Goal: Go to known website: Access a specific website the user already knows

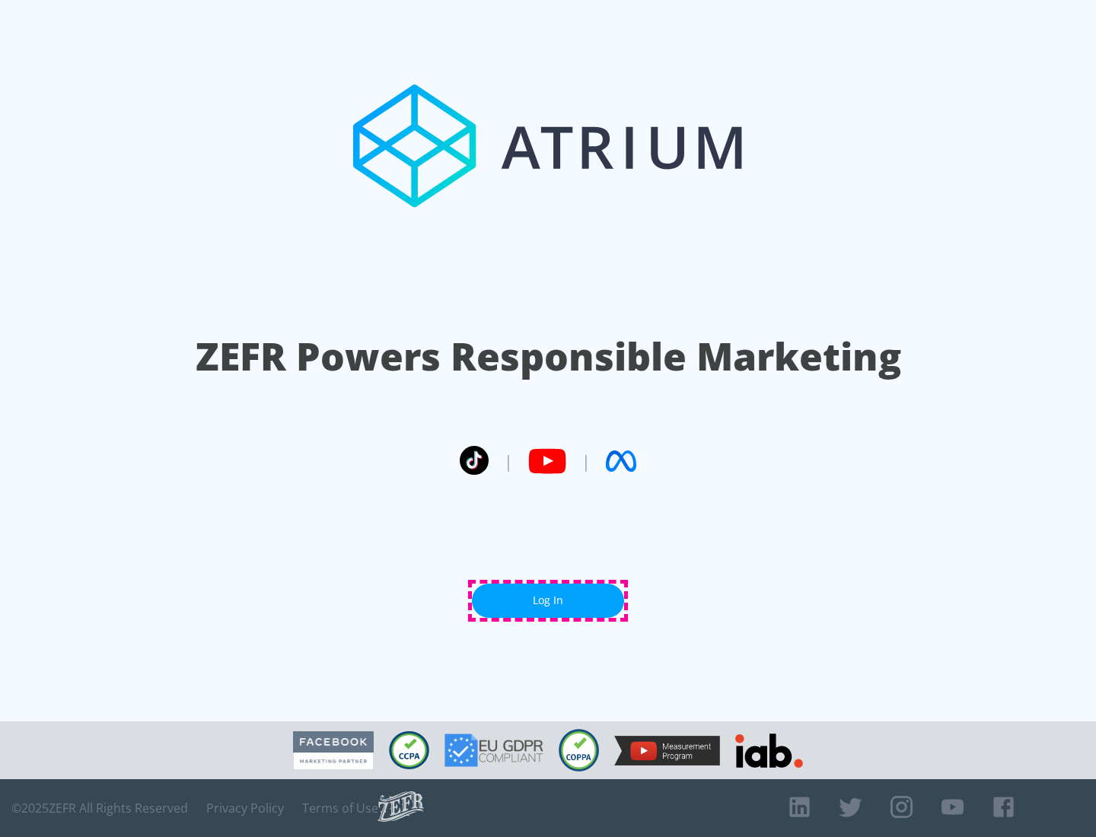
click at [548, 600] on link "Log In" at bounding box center [548, 601] width 152 height 34
